Goal: Transaction & Acquisition: Purchase product/service

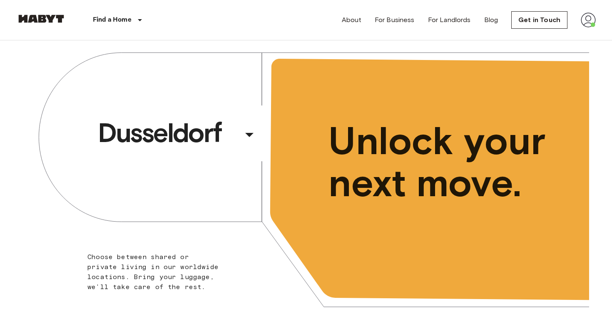
click at [586, 23] on img at bounding box center [588, 19] width 15 height 15
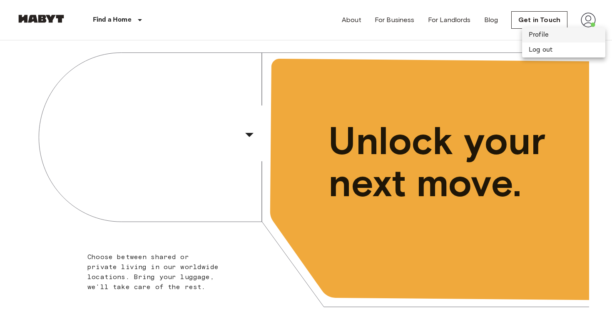
click at [572, 38] on li "Profile" at bounding box center [563, 34] width 83 height 15
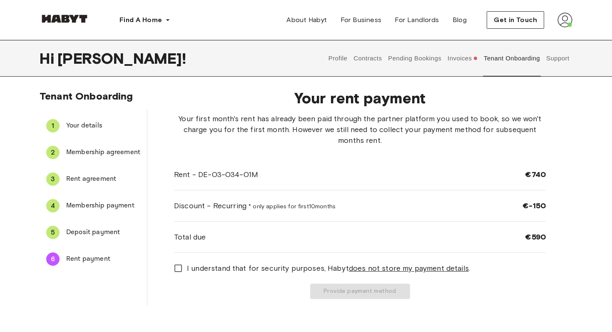
click at [464, 55] on button "Invoices" at bounding box center [463, 58] width 32 height 37
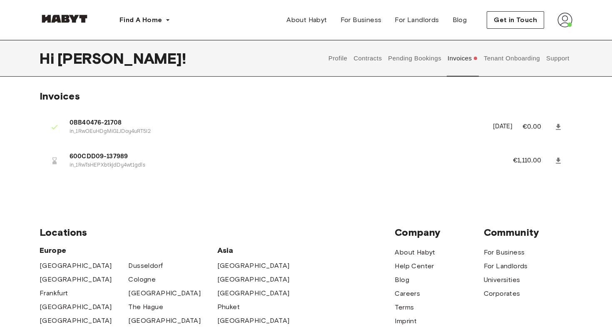
click at [508, 66] on button "Tenant Onboarding" at bounding box center [512, 58] width 58 height 37
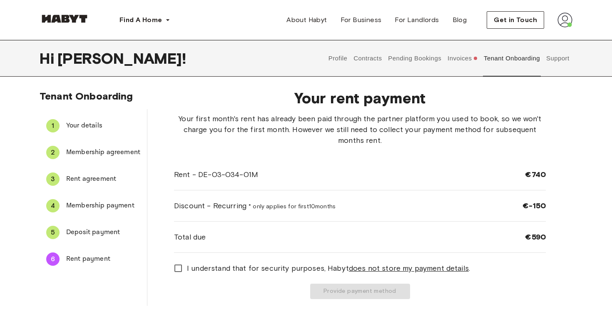
click at [556, 61] on button "Support" at bounding box center [557, 58] width 25 height 37
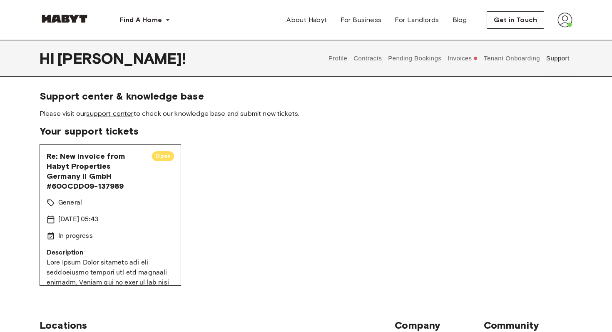
click at [131, 208] on div "Re: New invoice from Habyt Properties Germany II GmbH #600CDD09-137989 Open Gen…" at bounding box center [111, 215] width 142 height 142
click at [163, 156] on span "Open" at bounding box center [163, 156] width 22 height 8
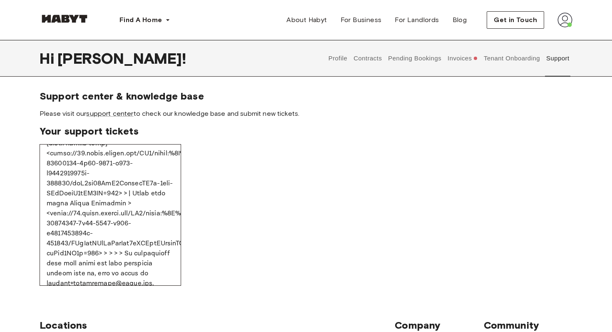
click at [420, 61] on button "Pending Bookings" at bounding box center [414, 58] width 55 height 37
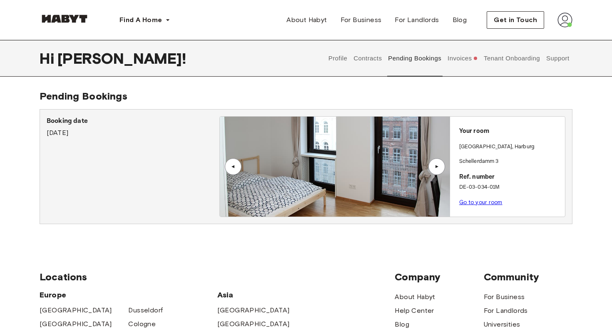
click at [363, 63] on button "Contracts" at bounding box center [368, 58] width 30 height 37
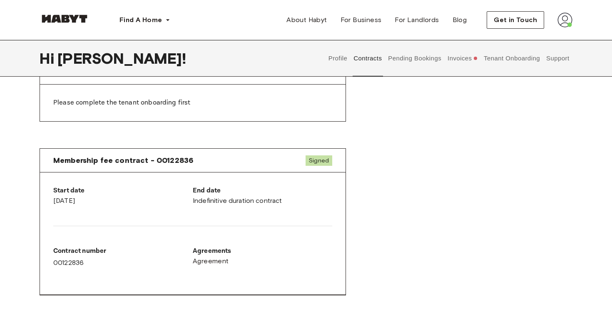
scroll to position [318, 0]
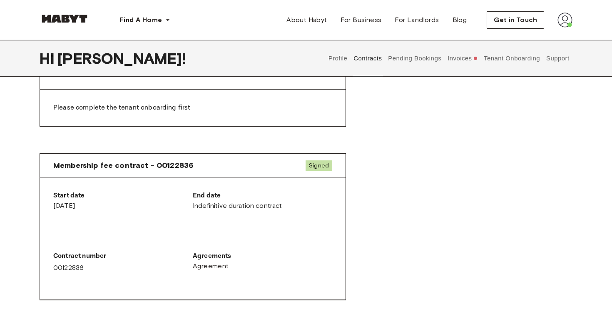
click at [507, 68] on button "Tenant Onboarding" at bounding box center [512, 58] width 58 height 37
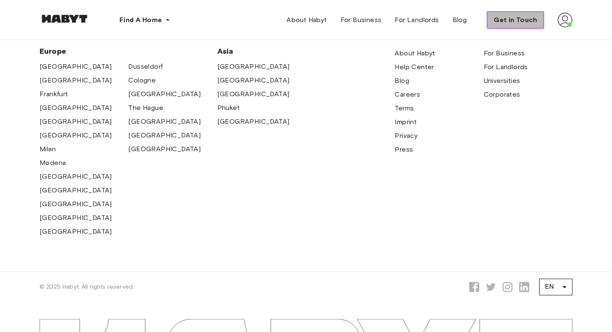
click at [536, 20] on span "Get in Touch" at bounding box center [515, 20] width 43 height 10
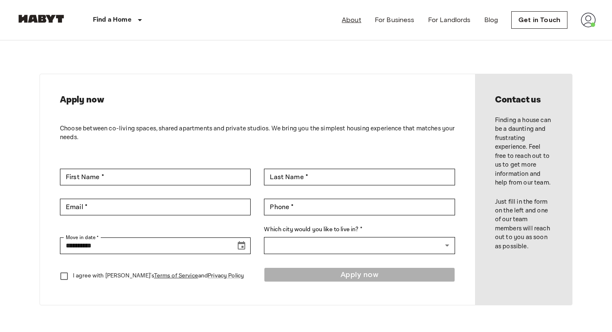
click at [351, 24] on link "About" at bounding box center [352, 20] width 20 height 10
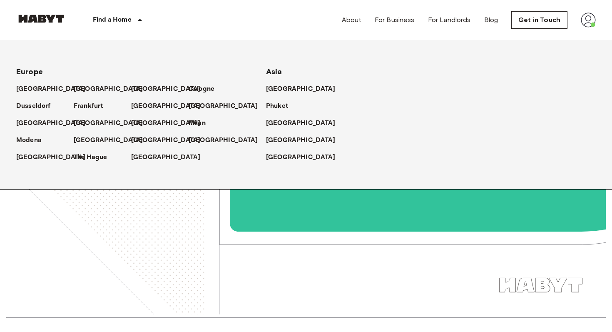
click at [115, 21] on p "Find a Home" at bounding box center [112, 20] width 39 height 10
click at [53, 22] on img at bounding box center [41, 19] width 50 height 8
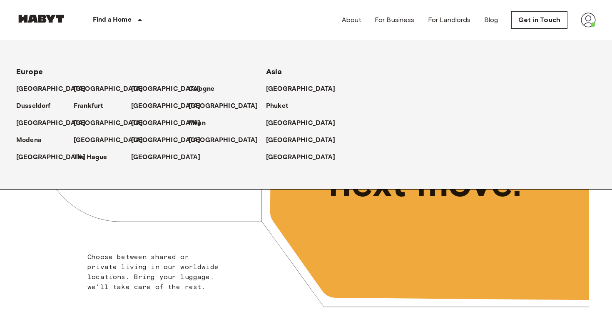
click at [585, 8] on div "About For Business For Landlords Blog Get in Touch" at bounding box center [469, 20] width 254 height 40
click at [587, 21] on img at bounding box center [588, 19] width 15 height 15
click at [552, 37] on li "Profile" at bounding box center [563, 34] width 83 height 15
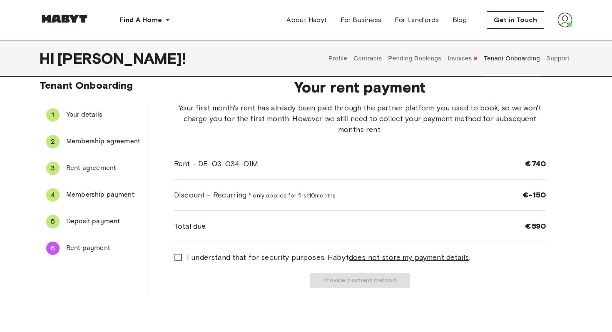
scroll to position [15, 0]
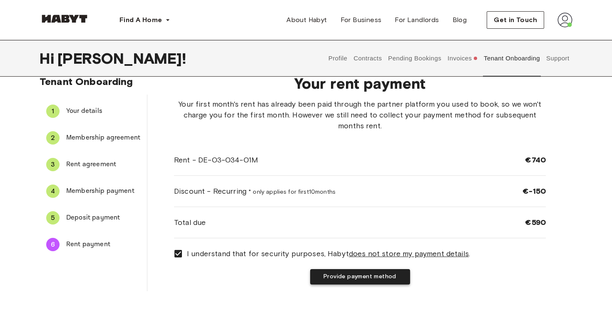
click at [320, 273] on button "Provide payment method" at bounding box center [360, 276] width 100 height 15
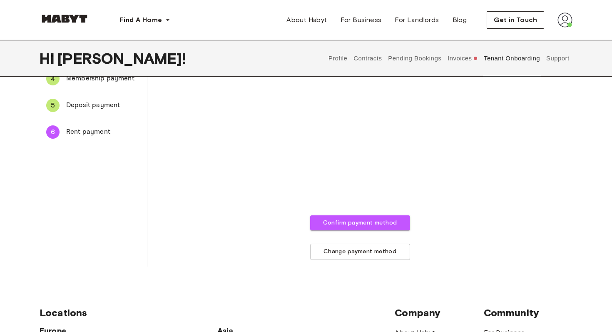
scroll to position [142, 0]
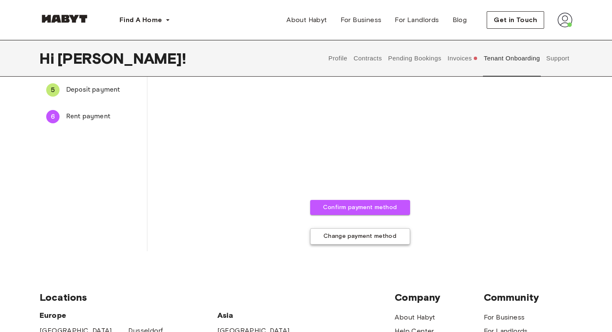
click at [342, 237] on button "Change payment method" at bounding box center [360, 236] width 100 height 16
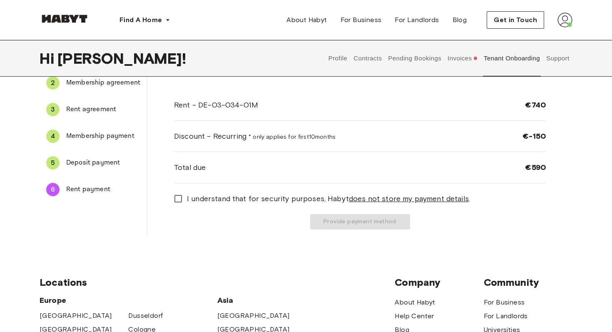
scroll to position [69, 0]
click at [350, 221] on button "Provide payment method" at bounding box center [360, 221] width 100 height 15
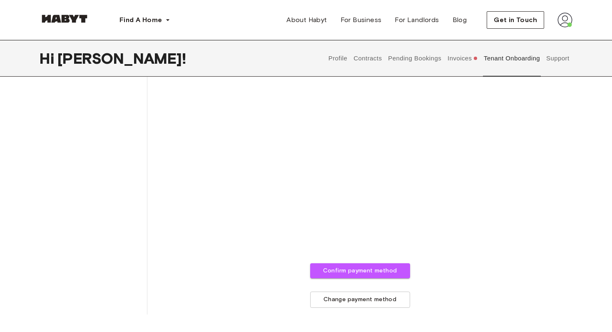
scroll to position [217, 0]
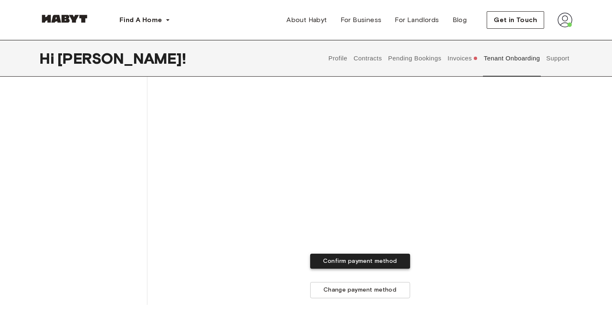
click at [353, 263] on button "Confirm payment method" at bounding box center [360, 260] width 100 height 15
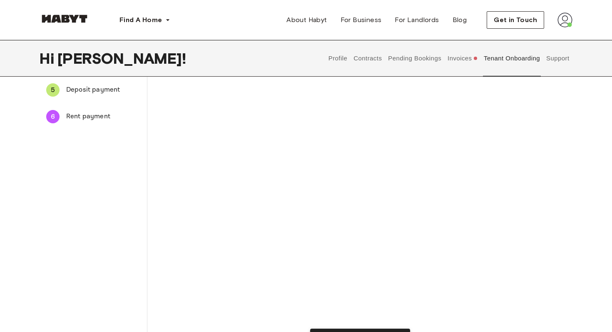
scroll to position [143, 0]
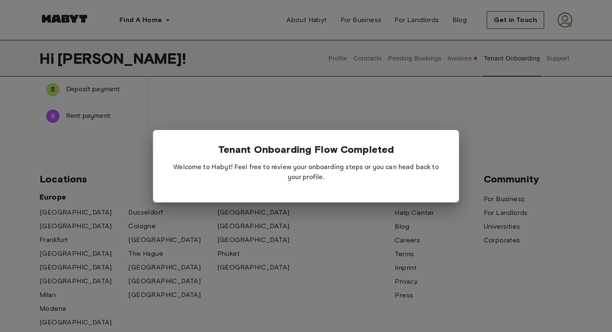
click at [363, 166] on p "Welcome to Habyt! Feel free to review your onboarding steps or you can head bac…" at bounding box center [305, 172] width 279 height 33
click at [358, 213] on div at bounding box center [306, 166] width 612 height 332
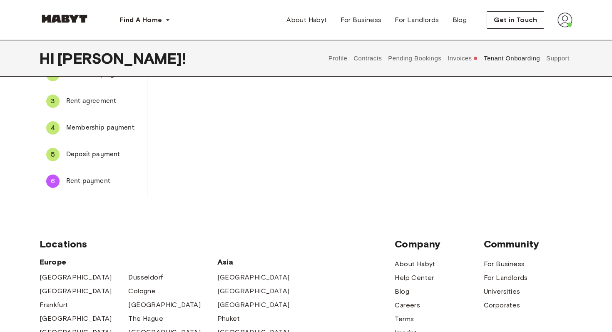
scroll to position [0, 0]
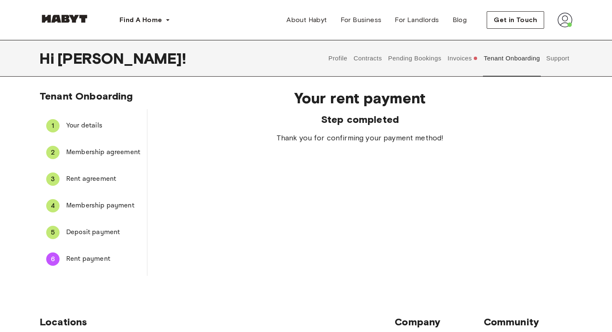
click at [87, 236] on span "Deposit payment" at bounding box center [103, 232] width 74 height 10
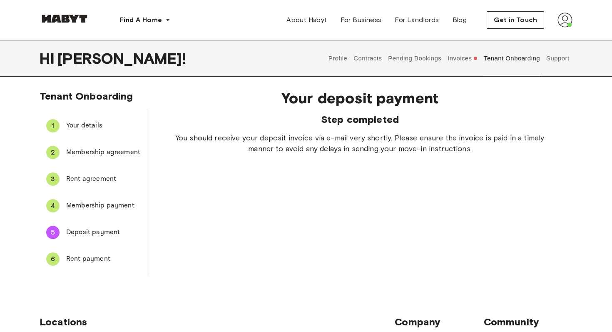
click at [465, 65] on button "Invoices" at bounding box center [463, 58] width 32 height 37
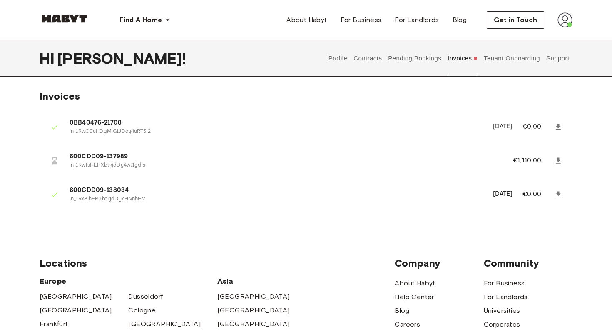
click at [114, 194] on span "600CDD09-138034" at bounding box center [276, 191] width 413 height 10
click at [93, 163] on p "in_1RwTsHEPXbtkjdDy4wt1gdls" at bounding box center [281, 165] width 423 height 8
click at [561, 159] on icon at bounding box center [558, 160] width 8 height 8
click at [423, 64] on button "Pending Bookings" at bounding box center [414, 58] width 55 height 37
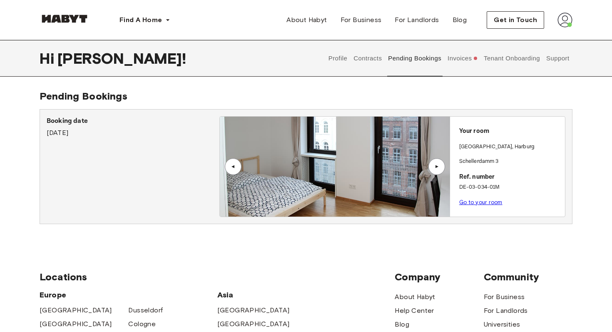
click at [464, 152] on div "HAMBURG , Harburg" at bounding box center [510, 150] width 102 height 15
click at [369, 64] on button "Contracts" at bounding box center [368, 58] width 30 height 37
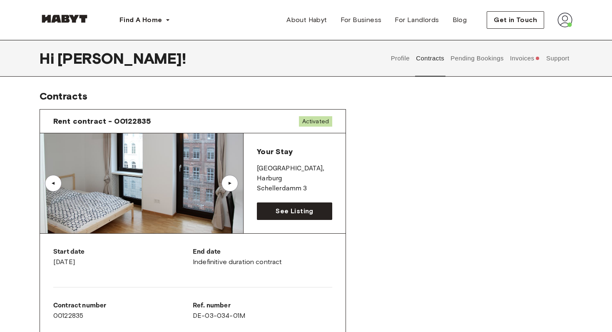
click at [565, 30] on div "Find A Home Europe Amsterdam Berlin Frankfurt Hamburg Lisbon Madrid Milan Moden…" at bounding box center [306, 20] width 533 height 40
click at [565, 25] on img at bounding box center [564, 19] width 15 height 15
click at [552, 41] on div "Profile Log out" at bounding box center [547, 47] width 50 height 40
click at [565, 26] on img at bounding box center [564, 19] width 15 height 15
click at [534, 38] on span "Profile" at bounding box center [539, 39] width 21 height 10
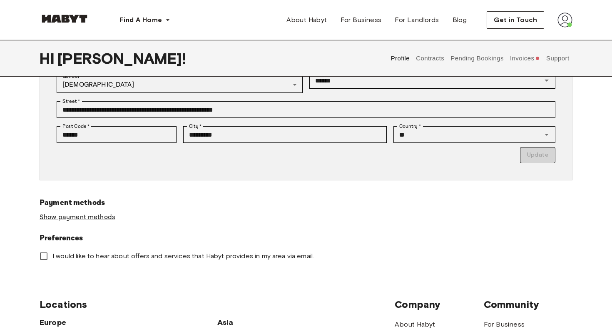
scroll to position [170, 0]
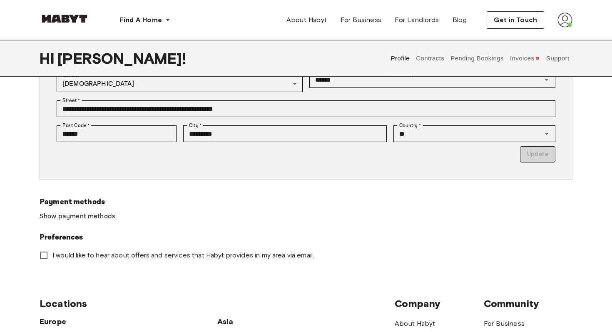
click at [102, 214] on link "Show payment methods" at bounding box center [78, 216] width 76 height 9
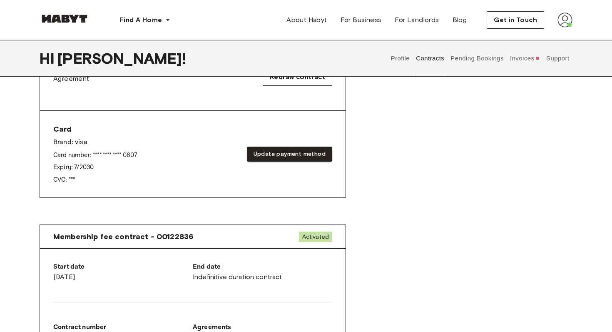
scroll to position [299, 0]
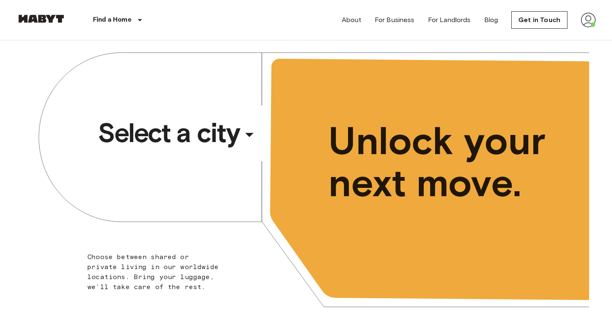
click at [215, 131] on span "Select a city" at bounding box center [169, 132] width 142 height 33
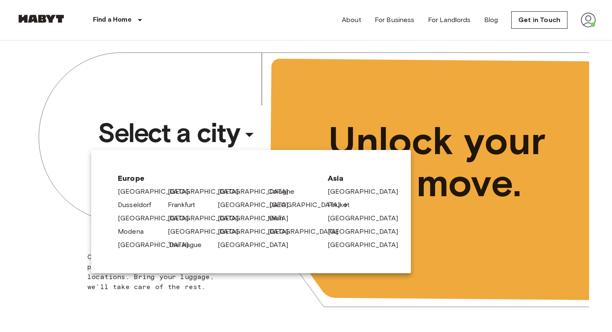
click at [276, 204] on link "[GEOGRAPHIC_DATA]" at bounding box center [308, 205] width 79 height 10
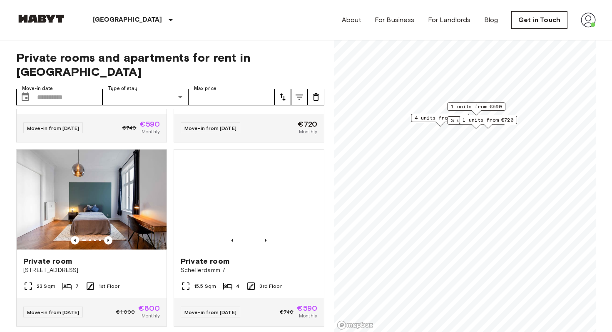
scroll to position [1069, 0]
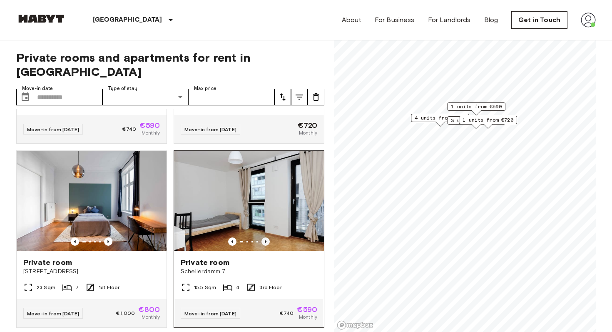
click at [265, 237] on icon "Previous image" at bounding box center [265, 241] width 8 height 8
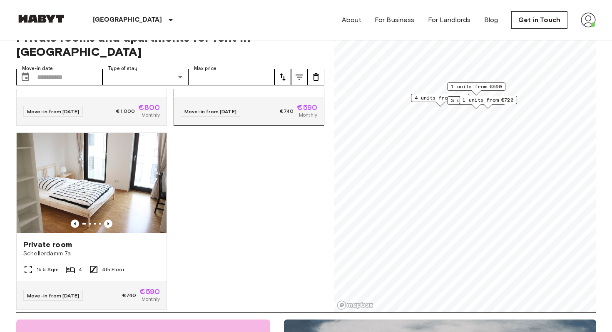
scroll to position [18, 0]
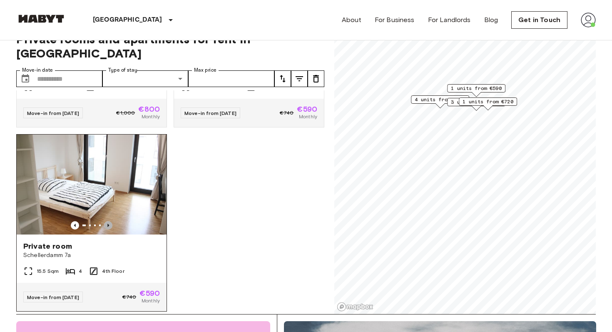
click at [110, 221] on icon "Previous image" at bounding box center [108, 225] width 8 height 8
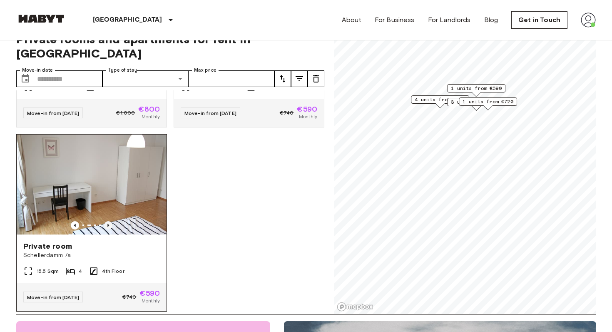
click at [110, 221] on icon "Previous image" at bounding box center [108, 225] width 8 height 8
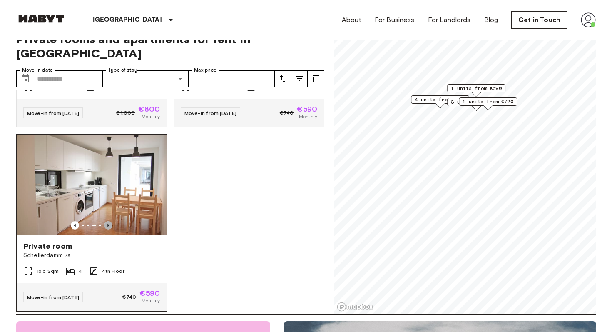
click at [110, 221] on icon "Previous image" at bounding box center [108, 225] width 8 height 8
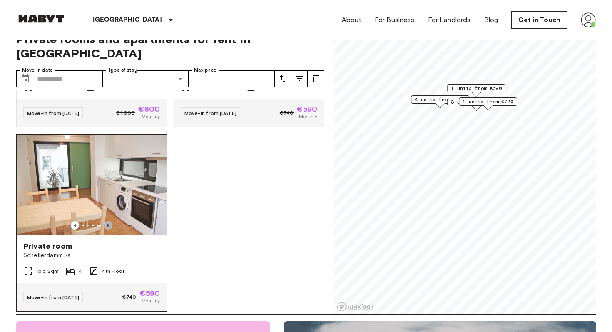
click at [110, 221] on icon "Previous image" at bounding box center [108, 225] width 8 height 8
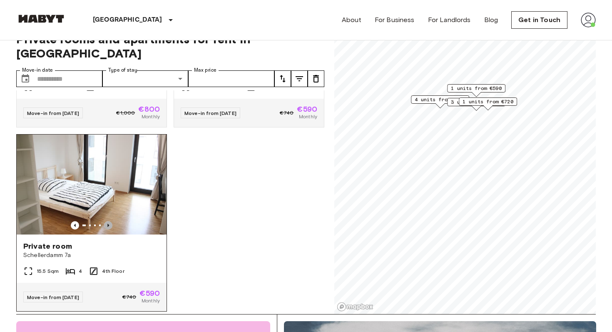
click at [110, 221] on icon "Previous image" at bounding box center [108, 225] width 8 height 8
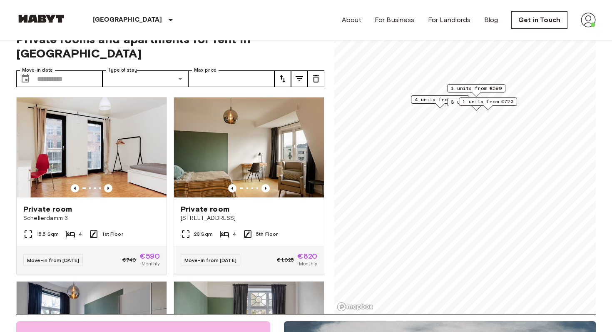
scroll to position [0, 0]
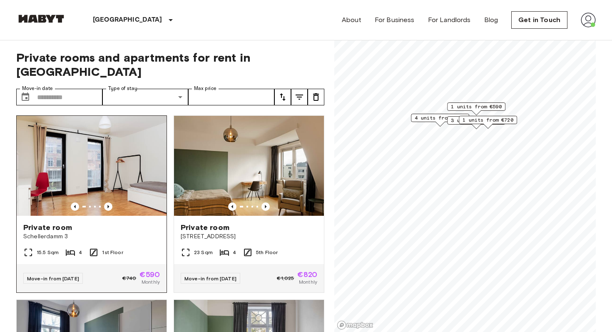
click at [102, 232] on span "Schellerdamm 3" at bounding box center [91, 236] width 137 height 8
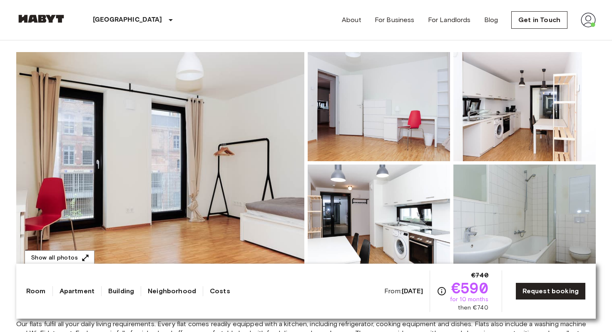
scroll to position [66, 0]
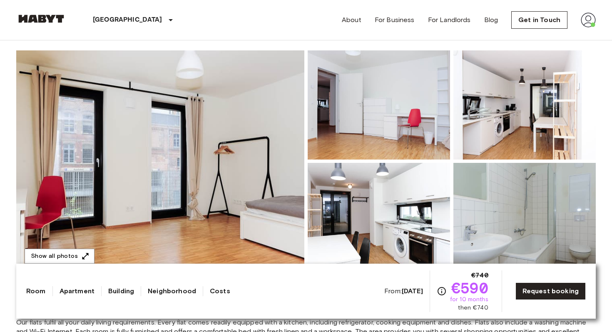
click at [82, 289] on link "Apartment" at bounding box center [77, 291] width 35 height 10
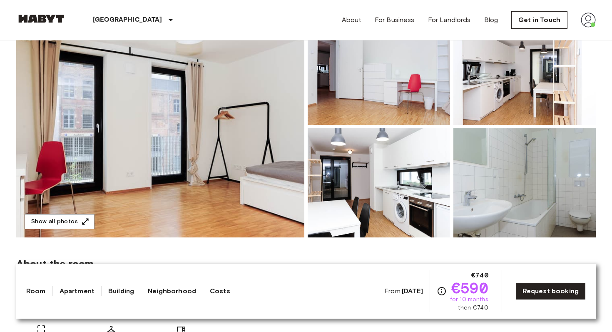
scroll to position [92, 0]
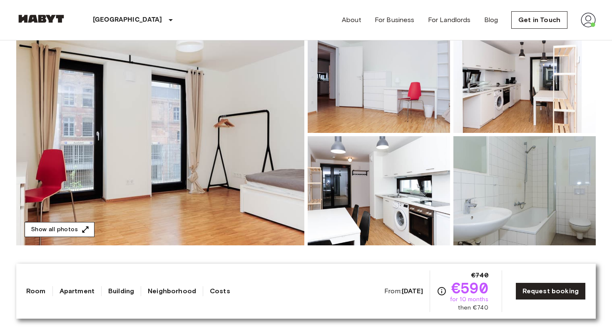
click at [69, 228] on button "Show all photos" at bounding box center [60, 229] width 70 height 15
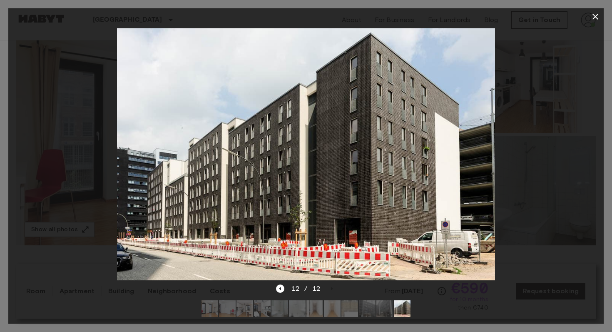
click at [125, 193] on img at bounding box center [306, 154] width 378 height 252
click at [84, 179] on div at bounding box center [305, 154] width 595 height 258
click at [597, 17] on icon "button" at bounding box center [595, 17] width 10 height 10
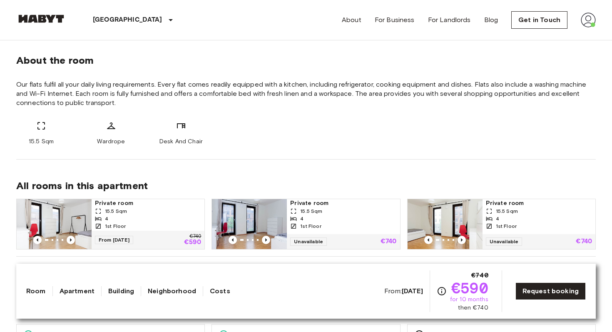
scroll to position [303, 0]
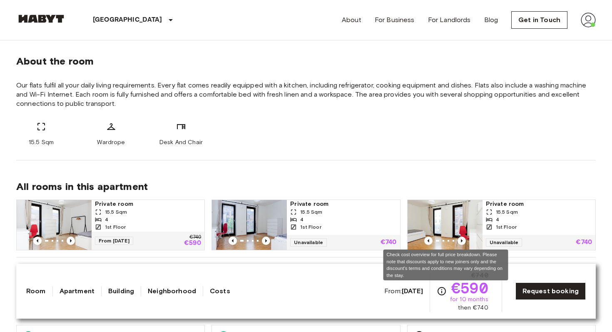
click at [444, 293] on icon "Check cost overview for full price breakdown. Please note that discounts apply …" at bounding box center [442, 291] width 10 height 10
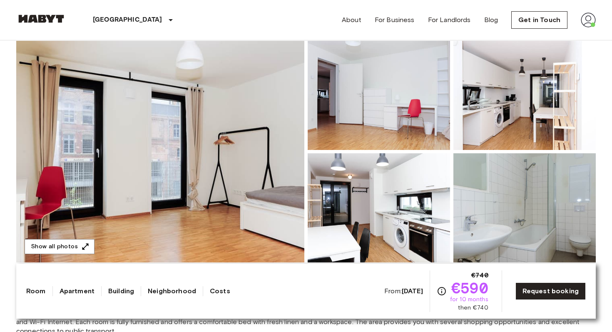
scroll to position [0, 0]
